Goal: Information Seeking & Learning: Learn about a topic

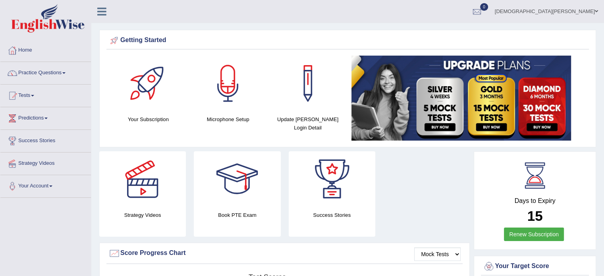
click at [64, 70] on link "Practice Questions" at bounding box center [45, 72] width 91 height 20
click at [0, 0] on link "Write Essay" at bounding box center [0, 0] width 0 height 0
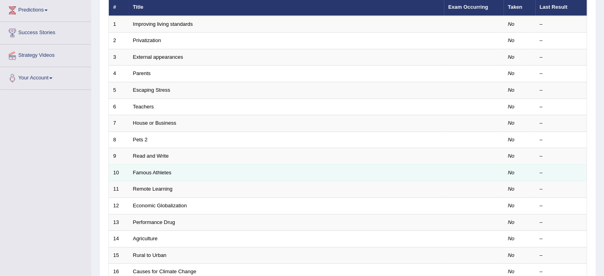
scroll to position [248, 0]
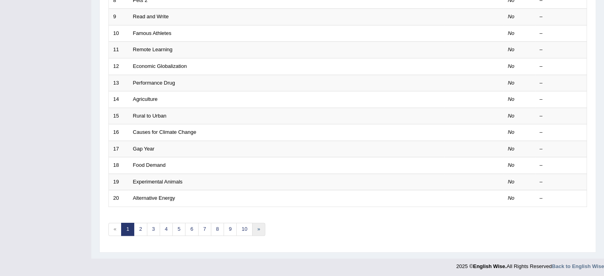
click at [254, 226] on link "»" at bounding box center [258, 229] width 13 height 13
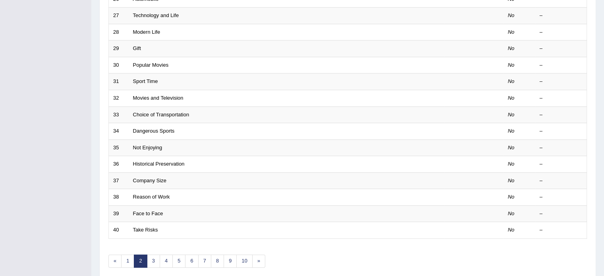
scroll to position [248, 0]
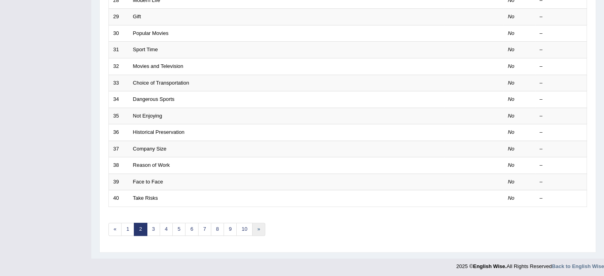
click at [255, 228] on link "»" at bounding box center [258, 229] width 13 height 13
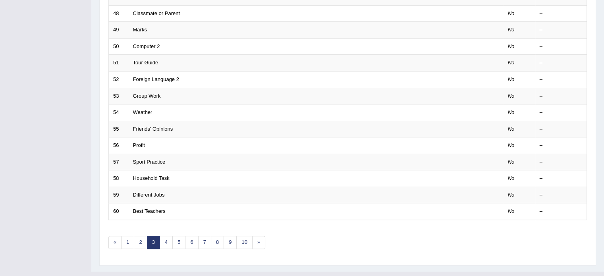
scroll to position [248, 0]
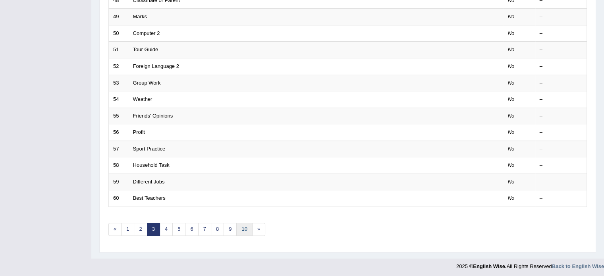
click at [240, 226] on link "10" at bounding box center [244, 229] width 16 height 13
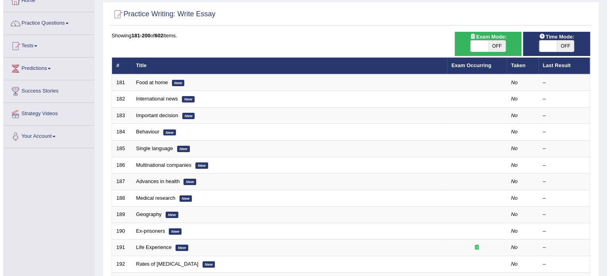
scroll to position [49, 0]
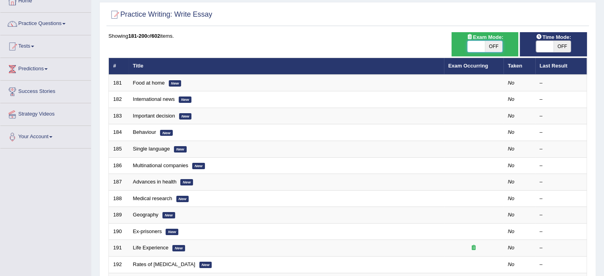
click at [475, 45] on span at bounding box center [476, 46] width 17 height 11
checkbox input "true"
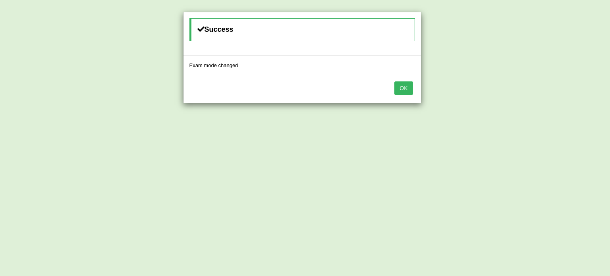
click at [409, 87] on button "OK" at bounding box center [404, 88] width 18 height 14
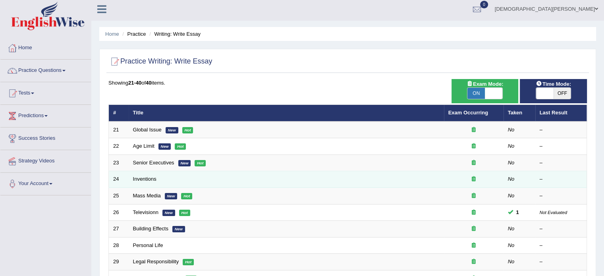
scroll to position [1, 0]
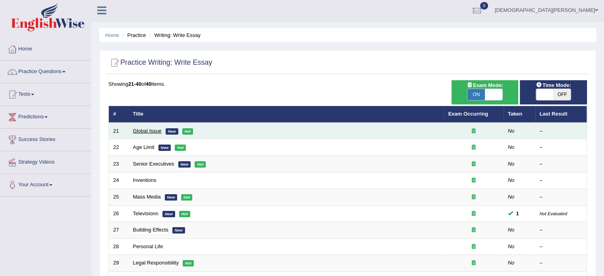
click at [146, 130] on link "Global Issue" at bounding box center [147, 131] width 29 height 6
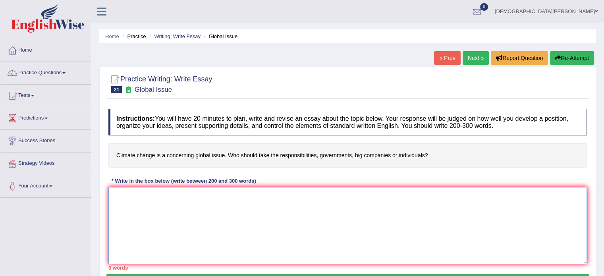
click at [182, 209] on textarea at bounding box center [347, 225] width 479 height 77
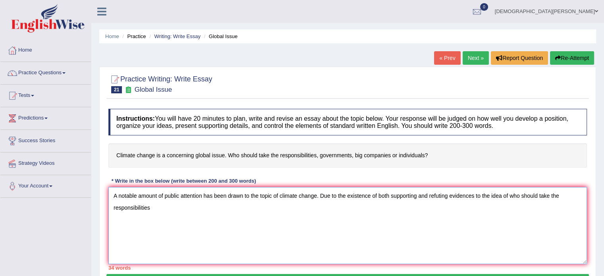
type textarea "A notable amount of public attention has been drawn to the topic of climate cha…"
